Goal: Find specific page/section: Find specific page/section

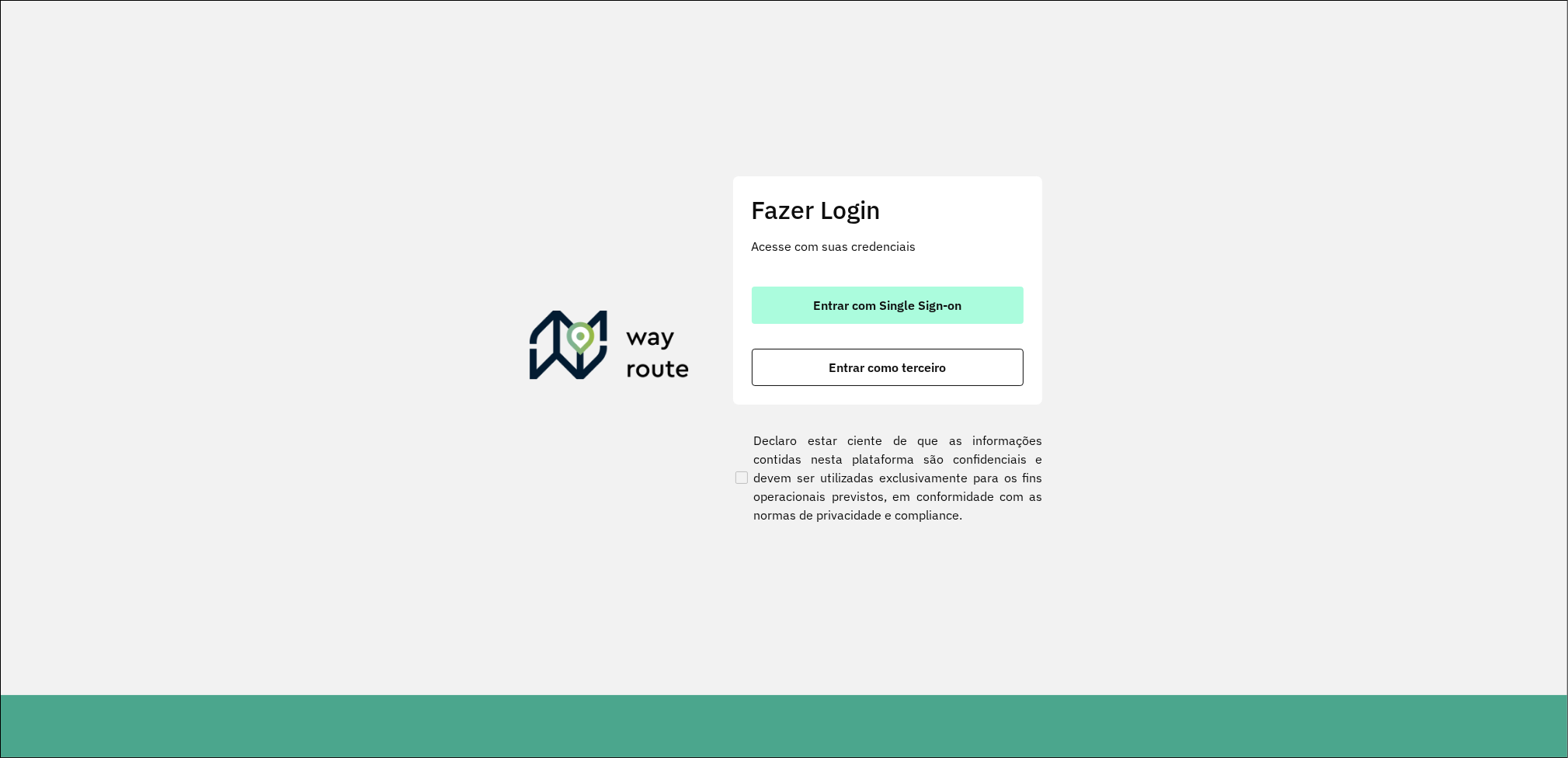
click at [851, 299] on span "Entrar com Single Sign-on" at bounding box center [887, 305] width 148 height 12
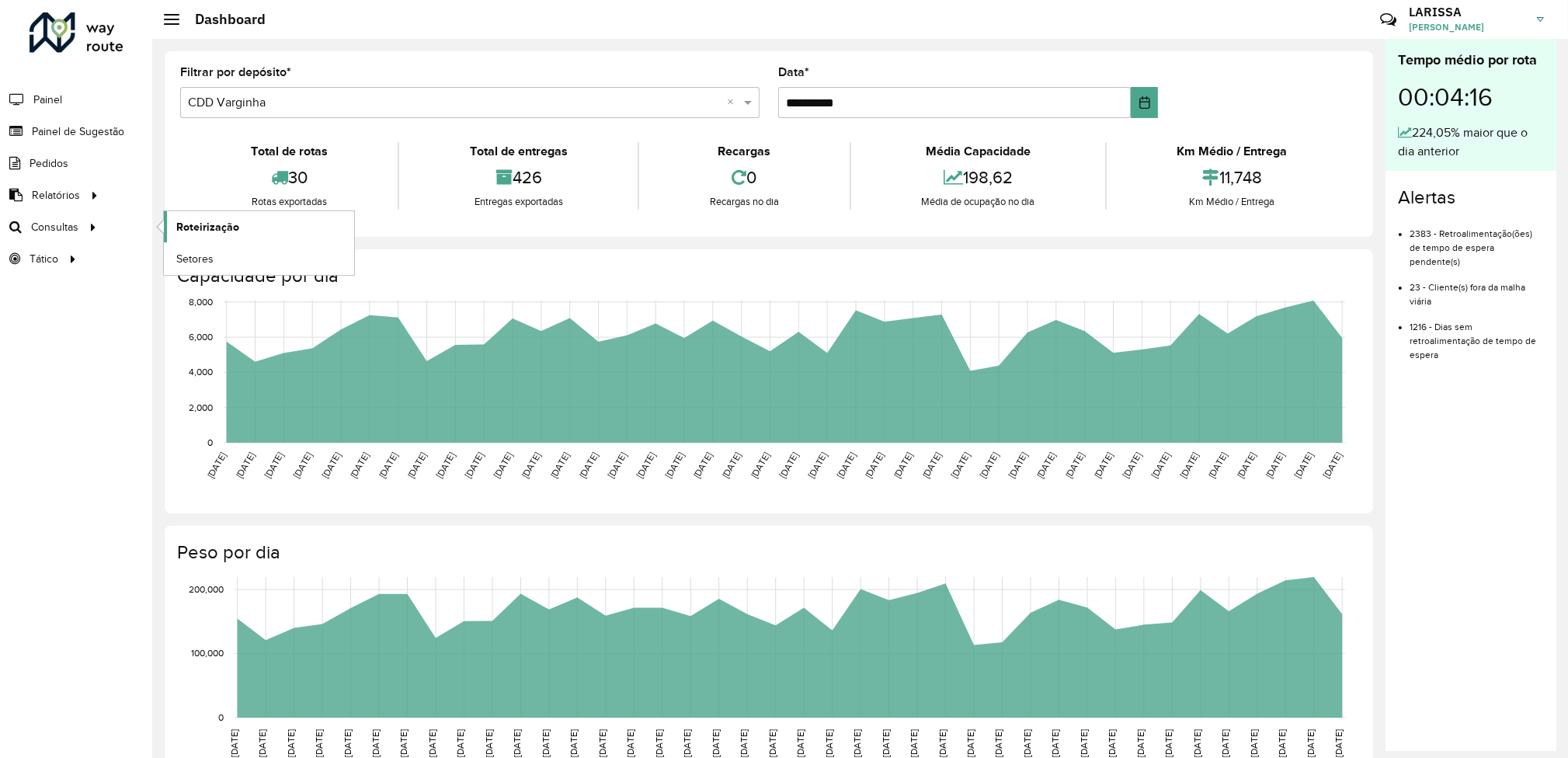
click at [199, 225] on span "Roteirização" at bounding box center [207, 227] width 63 height 16
